Goal: Information Seeking & Learning: Understand process/instructions

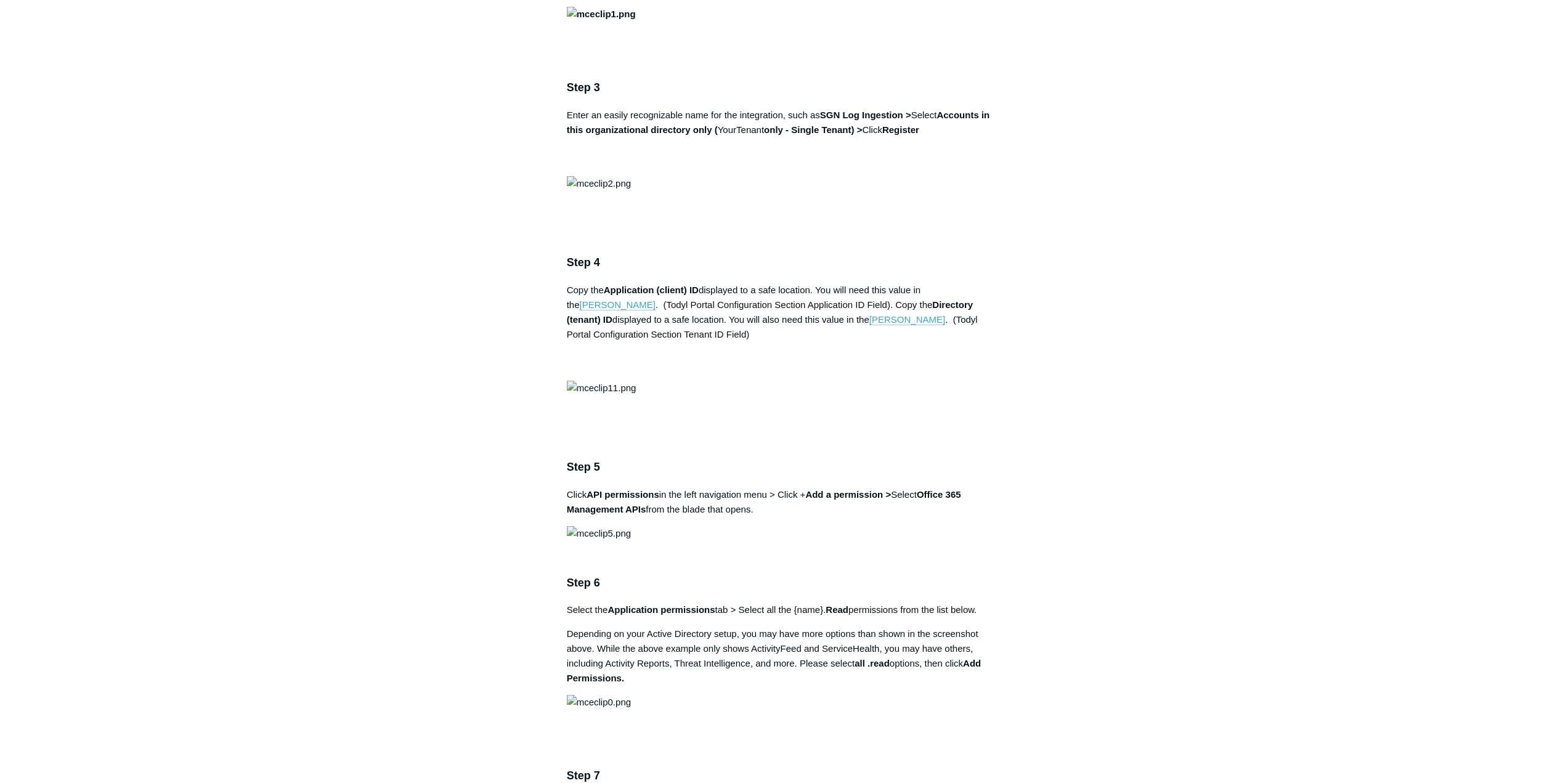
scroll to position [1109, 0]
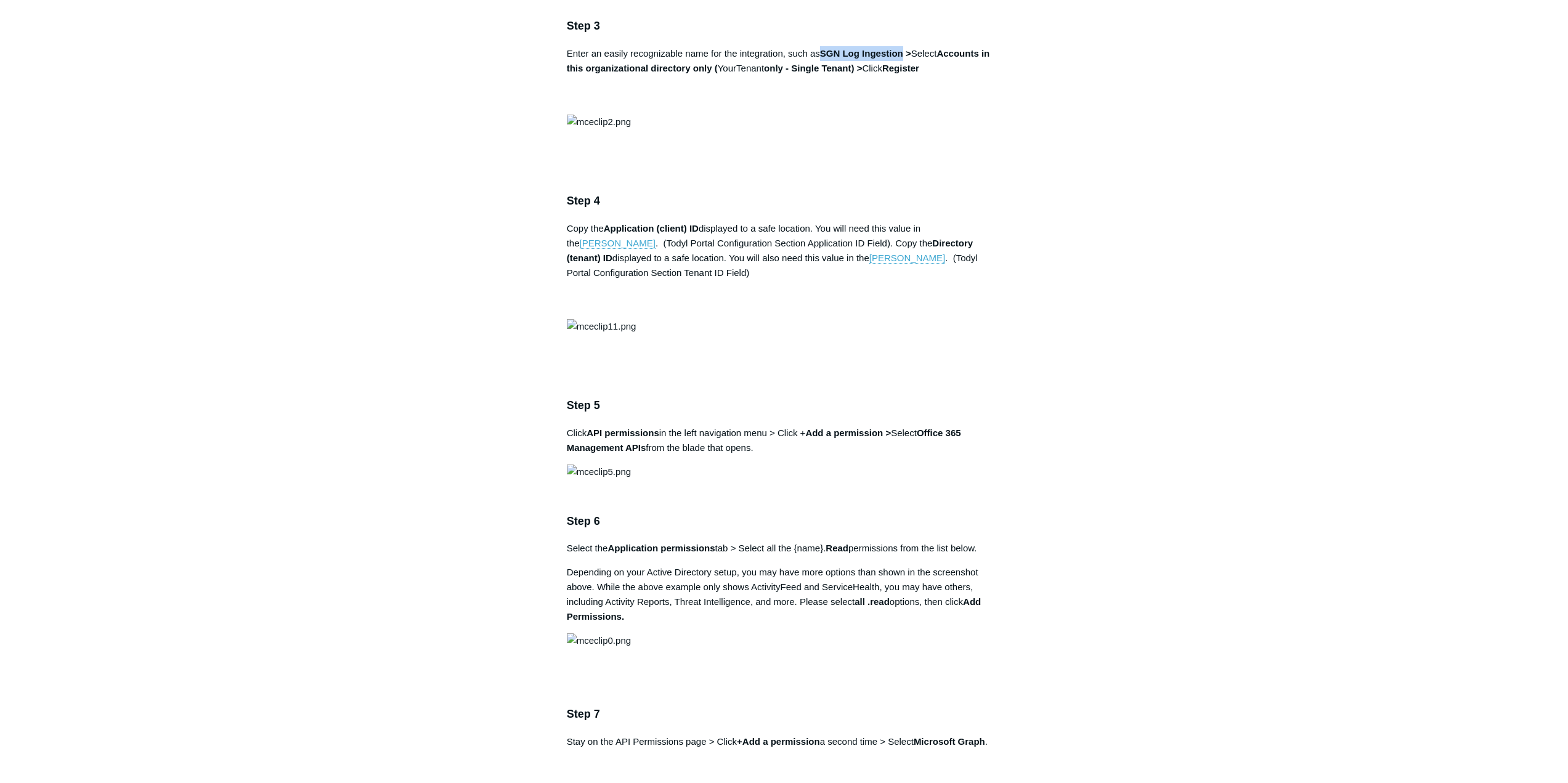
drag, startPoint x: 825, startPoint y: 497, endPoint x: 906, endPoint y: 495, distance: 81.0
click at [906, 59] on strong "SGN Log Ingestion >" at bounding box center [866, 53] width 91 height 10
copy strong "SGN Log Ingestion"
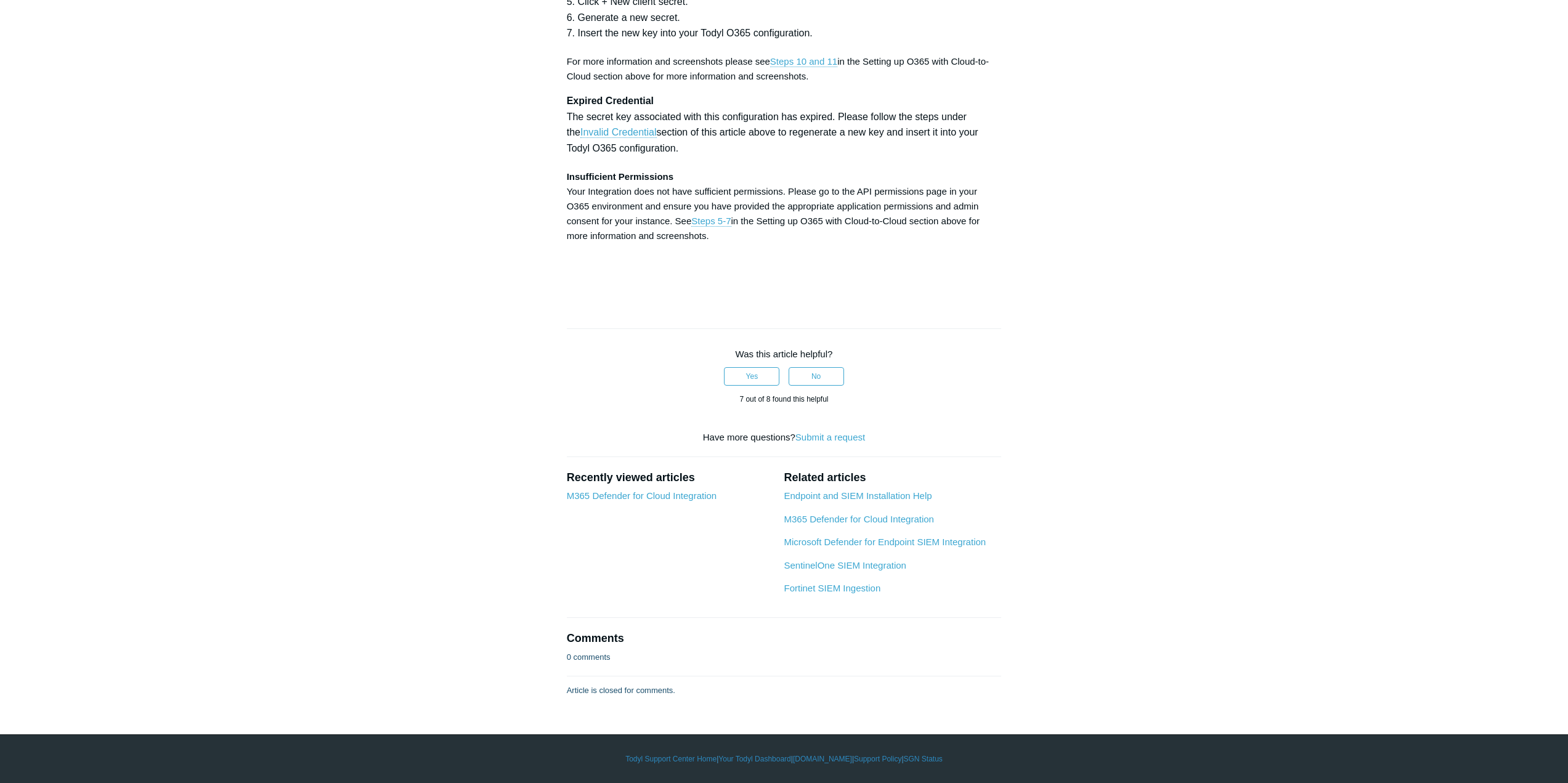
scroll to position [4744, 0]
drag, startPoint x: 773, startPoint y: 410, endPoint x: 784, endPoint y: 410, distance: 11.0
drag, startPoint x: 763, startPoint y: 412, endPoint x: 844, endPoint y: 412, distance: 81.0
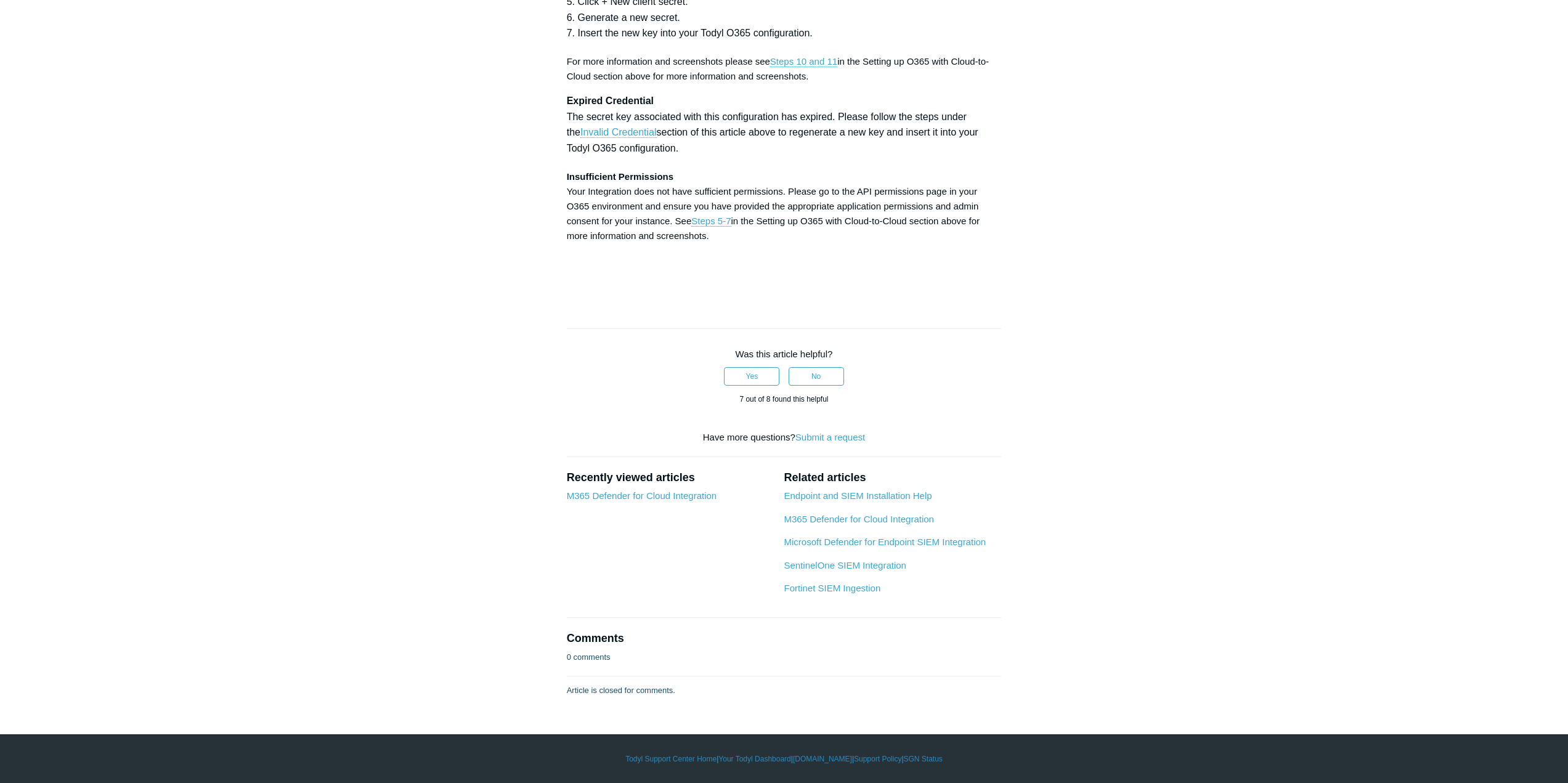
copy strong "SGN Log Ingestion"
